Goal: Information Seeking & Learning: Learn about a topic

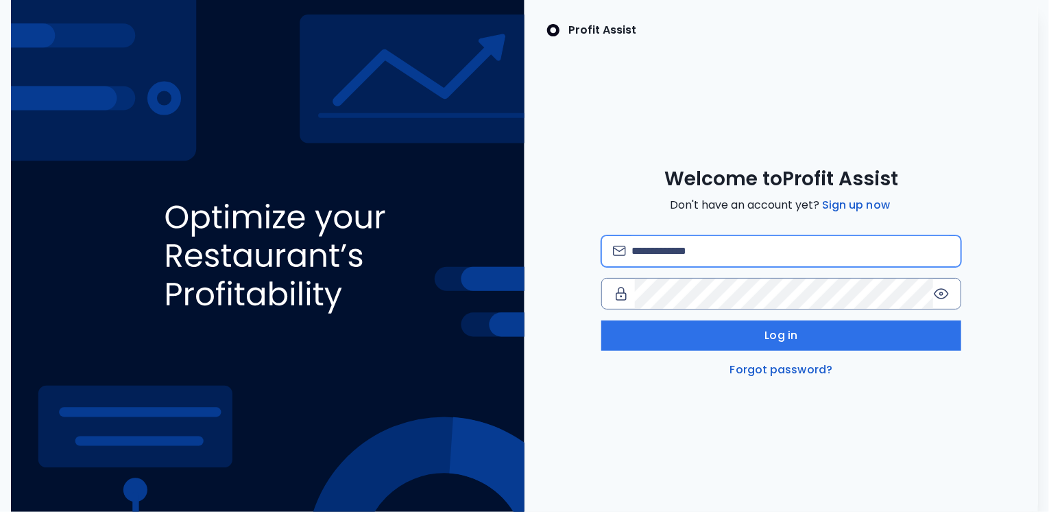
click at [693, 252] on input "email" at bounding box center [791, 251] width 318 height 30
type input "**********"
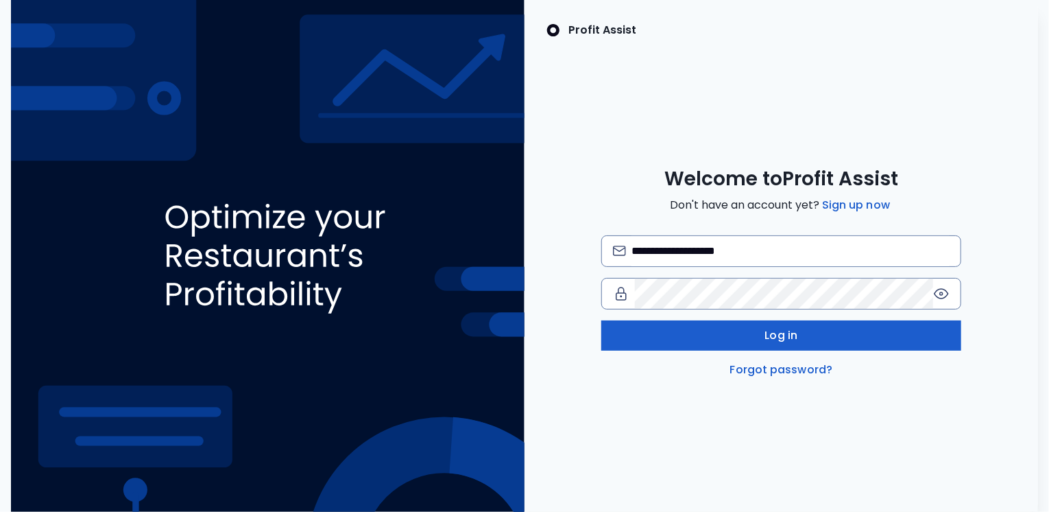
click at [728, 327] on button "Log in" at bounding box center [782, 335] width 360 height 30
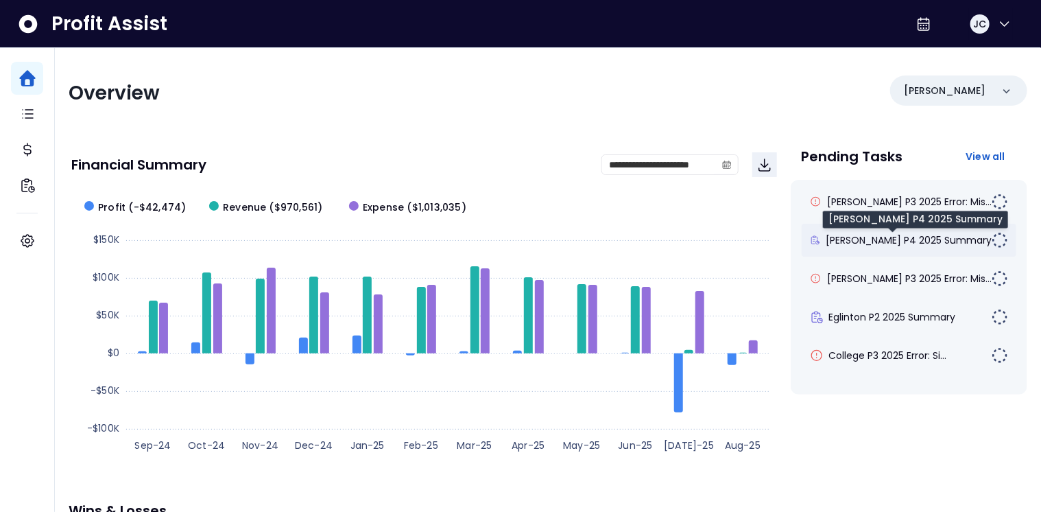
click at [874, 236] on span "[PERSON_NAME] P4 2025 Summary" at bounding box center [909, 240] width 166 height 14
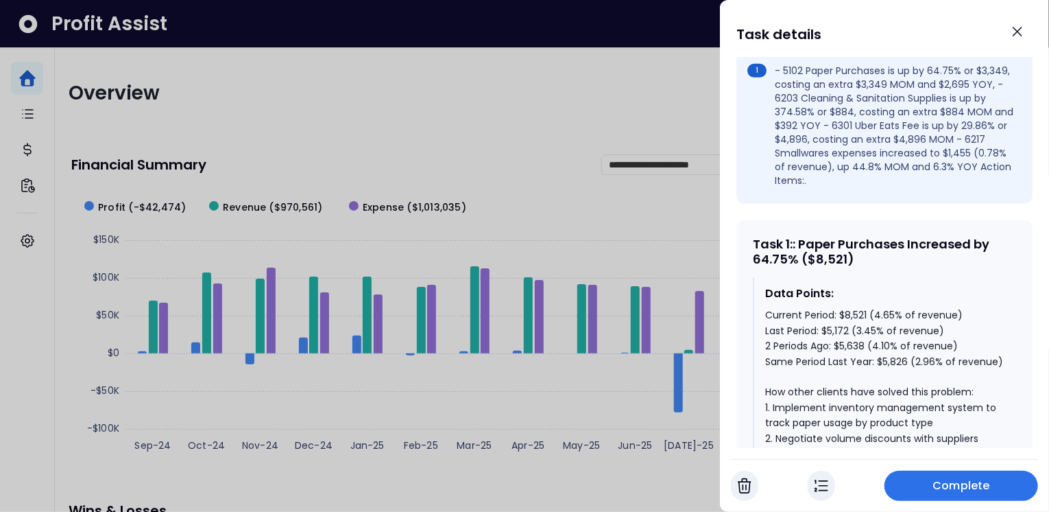
scroll to position [486, 0]
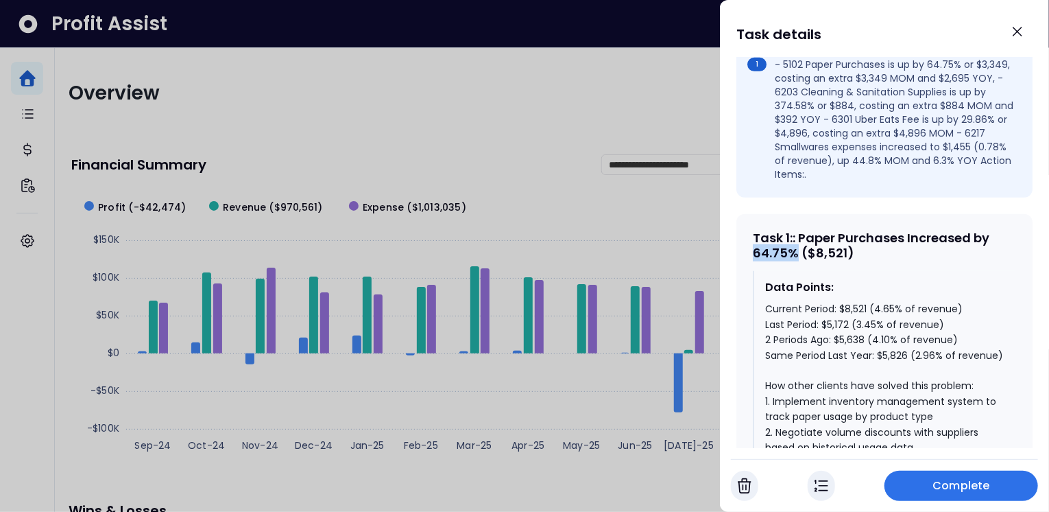
drag, startPoint x: 798, startPoint y: 228, endPoint x: 765, endPoint y: 233, distance: 33.2
click at [752, 229] on div "Task 1 : : Paper Purchases Increased by 64.75% ($8,521) Data Points: Current Pe…" at bounding box center [885, 481] width 296 height 535
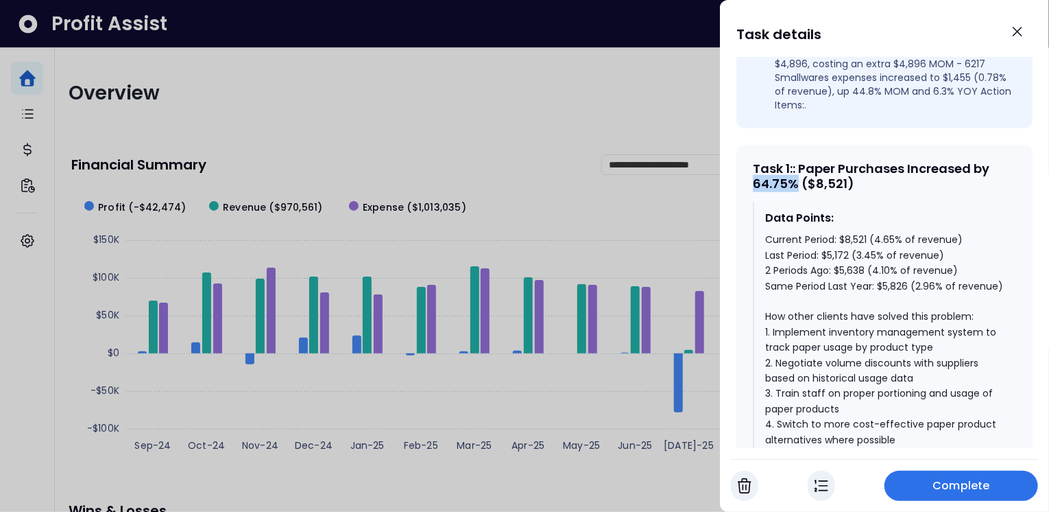
scroll to position [576, 0]
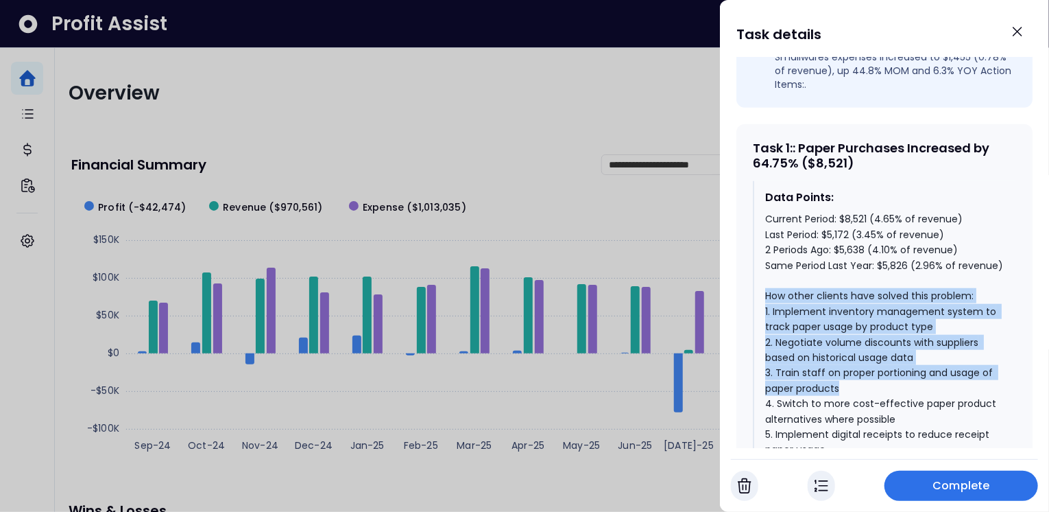
drag, startPoint x: 765, startPoint y: 282, endPoint x: 855, endPoint y: 374, distance: 128.5
click at [855, 374] on div "Current Period: $8,521 (4.65% of revenue) Last Period: $5,172 (3.45% of revenue…" at bounding box center [885, 372] width 240 height 322
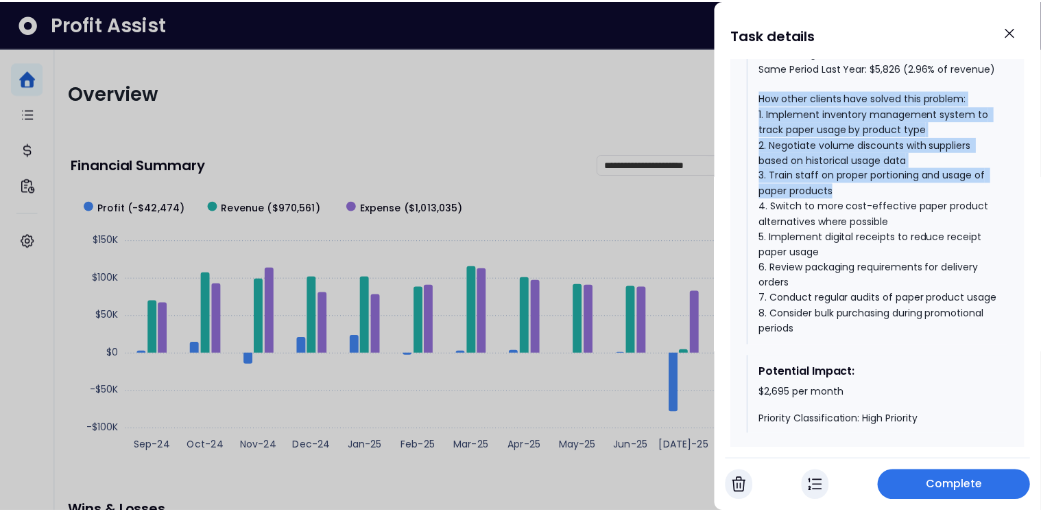
scroll to position [786, 0]
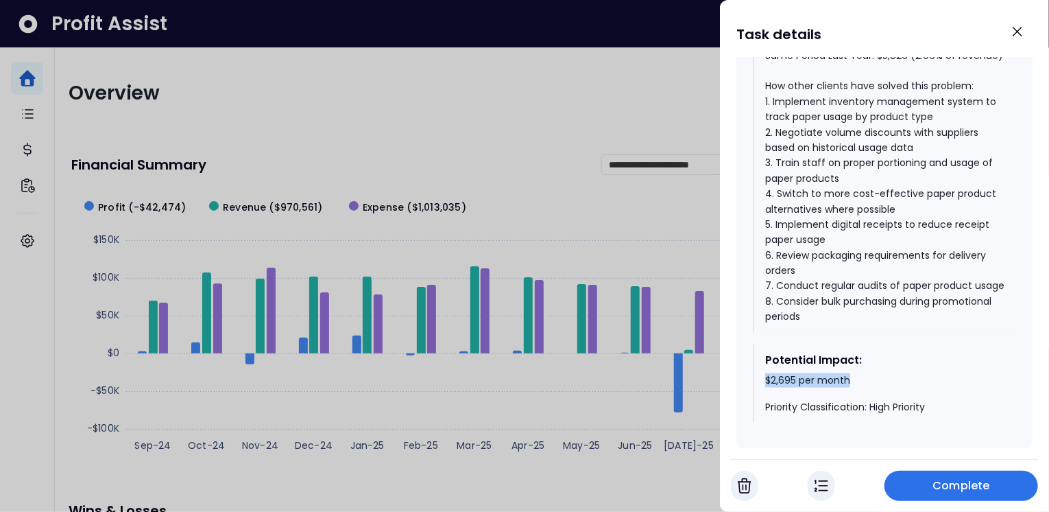
drag, startPoint x: 763, startPoint y: 388, endPoint x: 857, endPoint y: 389, distance: 94.7
click at [857, 389] on div "Potential Impact: $2,695 per month Priority Classification: High Priority" at bounding box center [884, 383] width 263 height 79
click at [474, 84] on div at bounding box center [524, 256] width 1049 height 512
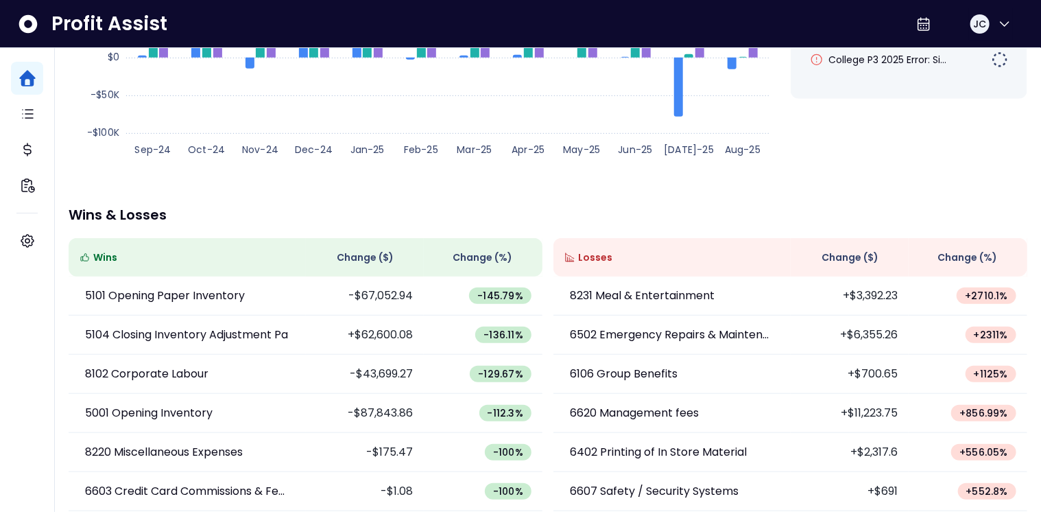
scroll to position [305, 0]
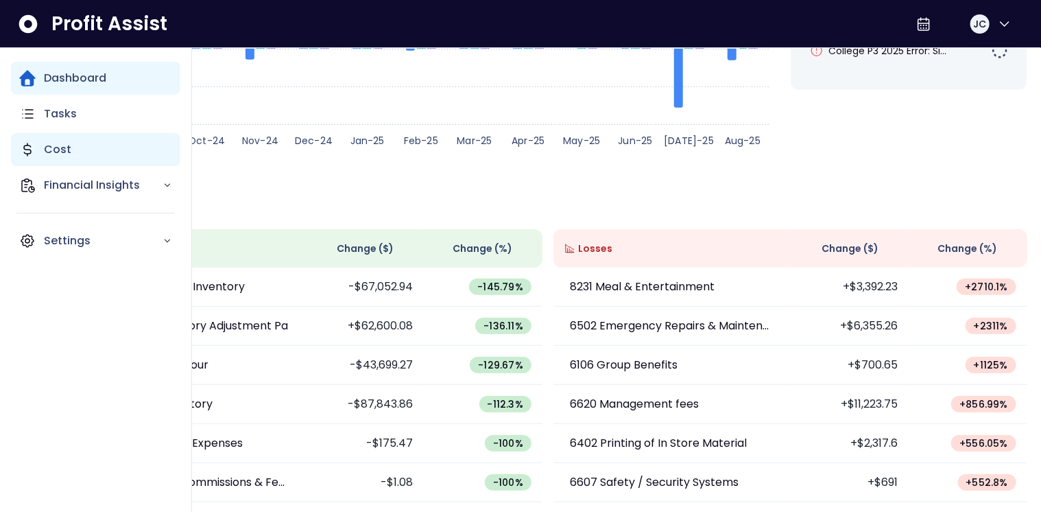
click at [51, 152] on p "Cost" at bounding box center [57, 149] width 27 height 16
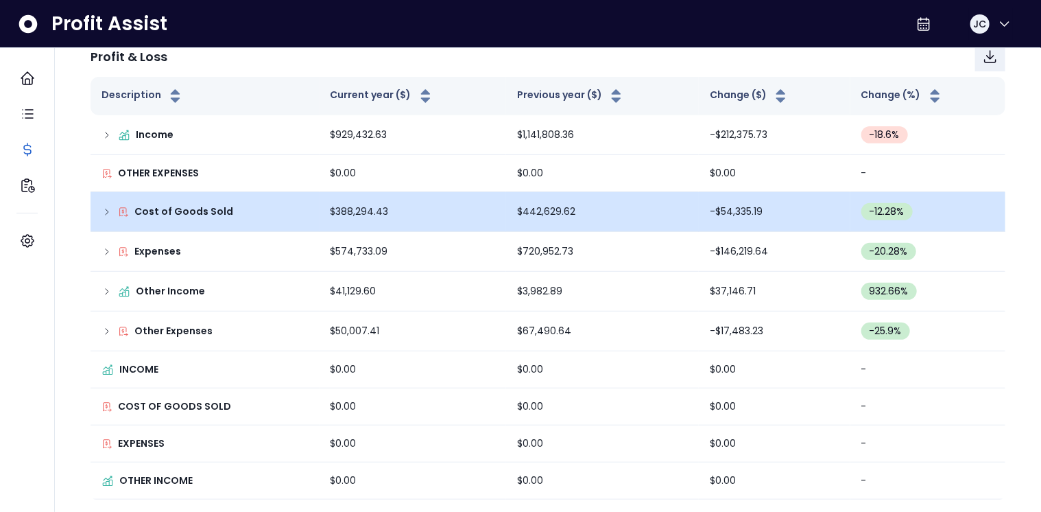
click at [104, 210] on icon at bounding box center [107, 211] width 11 height 11
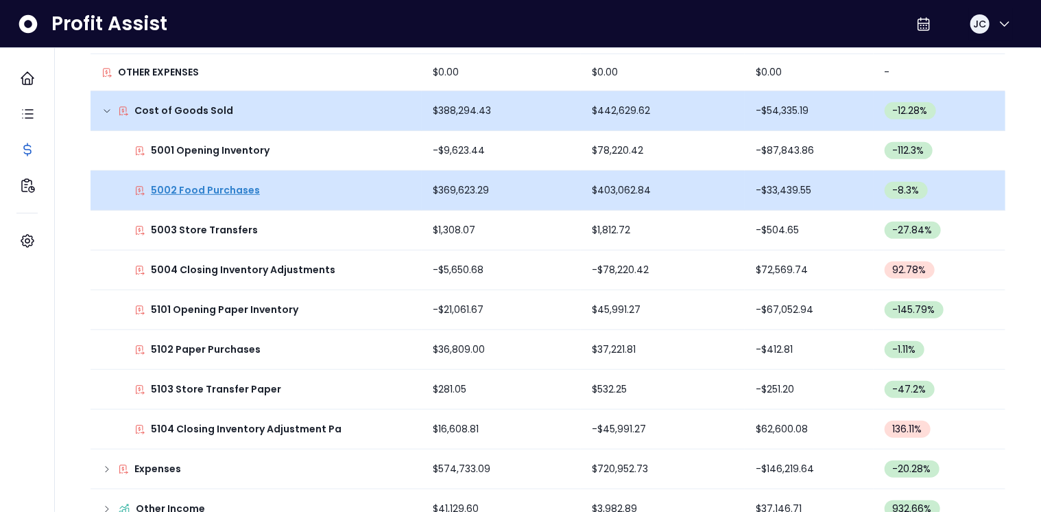
scroll to position [270, 0]
